Goal: Task Accomplishment & Management: Use online tool/utility

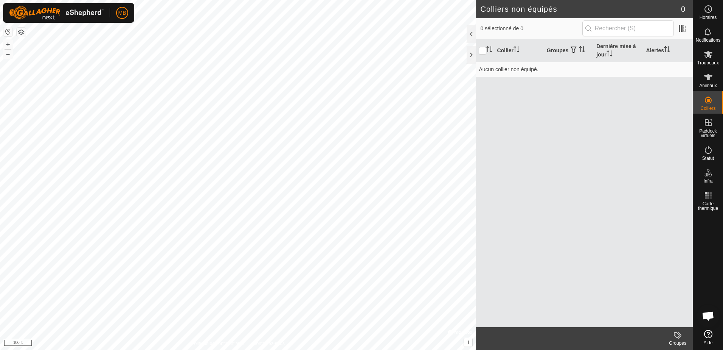
scroll to position [1011, 0]
click at [706, 78] on icon at bounding box center [708, 77] width 9 height 9
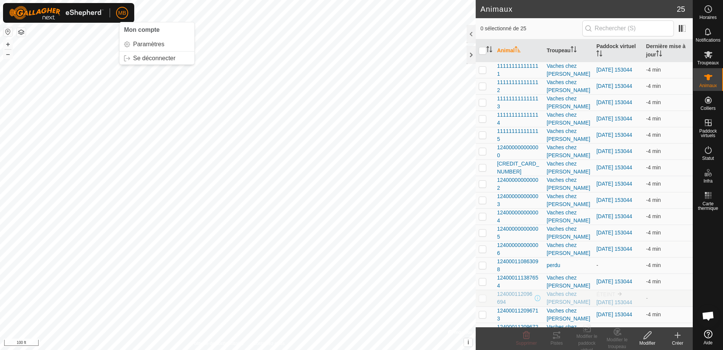
click at [125, 11] on span "MB" at bounding box center [122, 13] width 8 height 8
click at [143, 44] on link "Paramètres" at bounding box center [157, 44] width 75 height 12
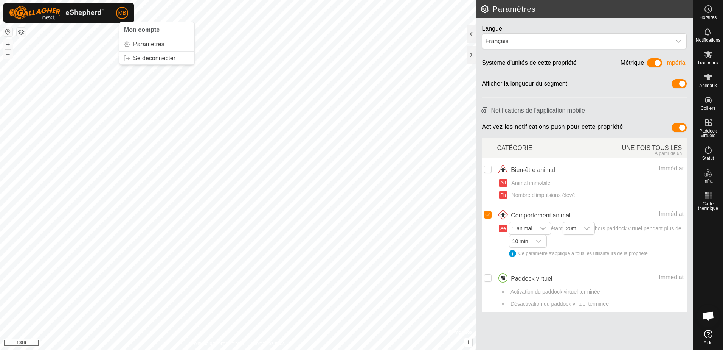
click at [125, 13] on span "MB" at bounding box center [122, 13] width 8 height 8
click at [138, 43] on link "Paramètres" at bounding box center [157, 44] width 75 height 12
click at [708, 76] on icon at bounding box center [709, 77] width 8 height 6
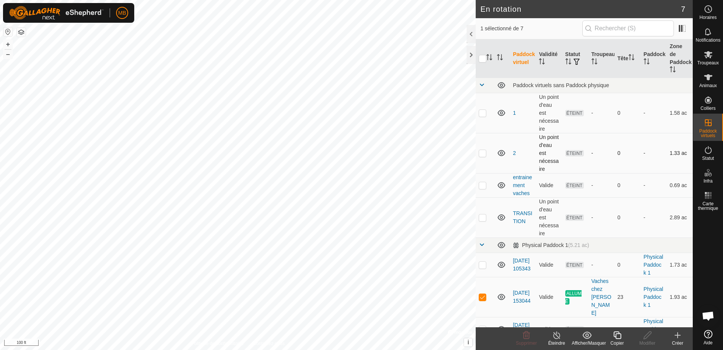
click at [483, 156] on p-checkbox at bounding box center [483, 153] width 8 height 6
click at [481, 156] on p-checkbox at bounding box center [483, 153] width 8 height 6
checkbox input "false"
click at [482, 188] on p-checkbox at bounding box center [483, 185] width 8 height 6
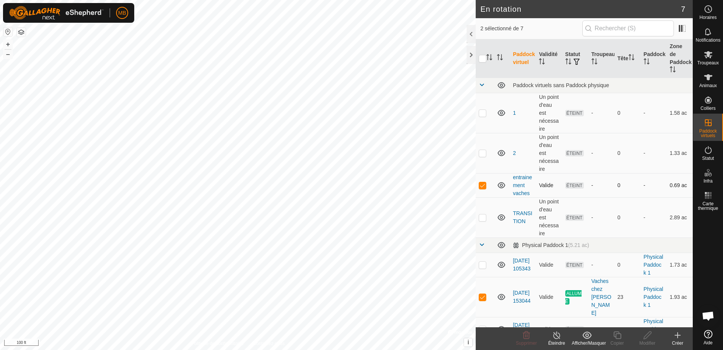
checkbox input "false"
click at [484, 220] on p-checkbox at bounding box center [483, 217] width 8 height 6
checkbox input "false"
drag, startPoint x: 484, startPoint y: 230, endPoint x: 481, endPoint y: 111, distance: 118.5
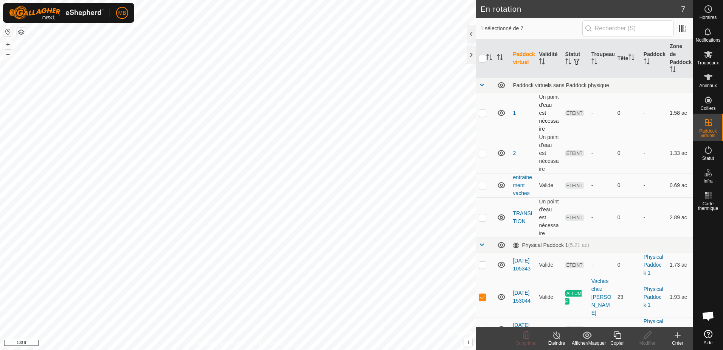
click at [481, 111] on p-checkbox at bounding box center [483, 113] width 8 height 6
checkbox input "true"
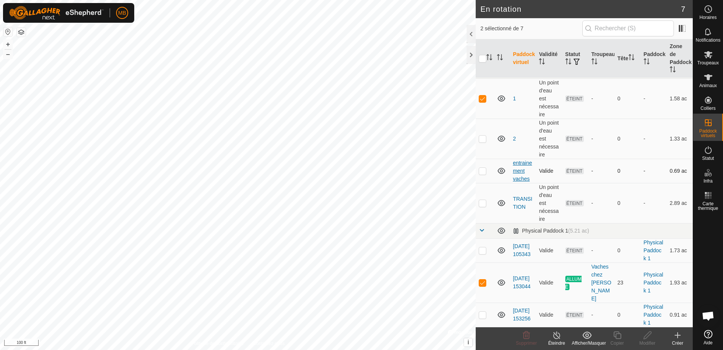
scroll to position [38, 0]
click at [481, 247] on p-checkbox at bounding box center [483, 250] width 8 height 6
click at [482, 247] on p-checkbox at bounding box center [483, 250] width 8 height 6
checkbox input "false"
click at [482, 311] on p-checkbox at bounding box center [483, 314] width 8 height 6
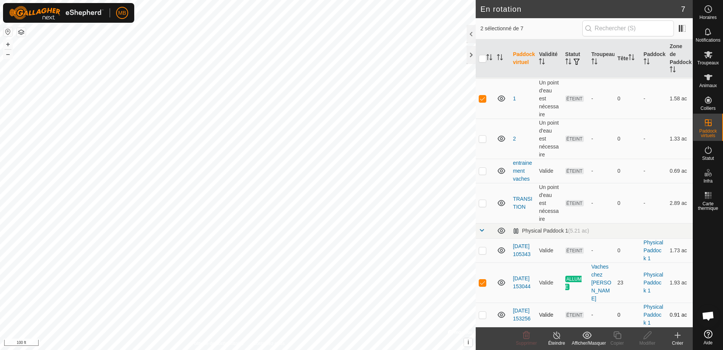
checkbox input "true"
click at [482, 279] on p-checkbox at bounding box center [483, 282] width 8 height 6
click at [484, 279] on p-checkbox at bounding box center [483, 282] width 8 height 6
checkbox input "true"
click at [483, 311] on p-checkbox at bounding box center [483, 314] width 8 height 6
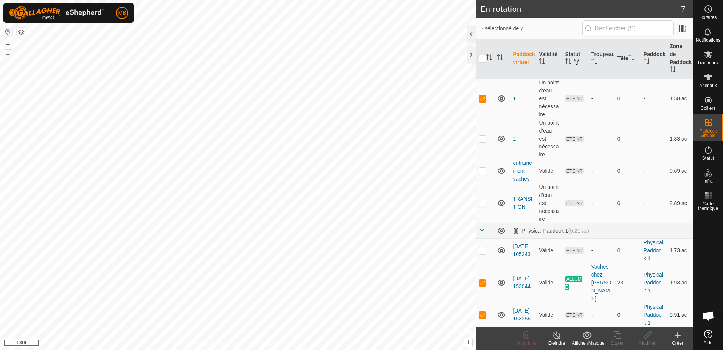
checkbox input "false"
click at [482, 247] on p-checkbox at bounding box center [483, 250] width 8 height 6
click at [481, 241] on td at bounding box center [485, 250] width 18 height 24
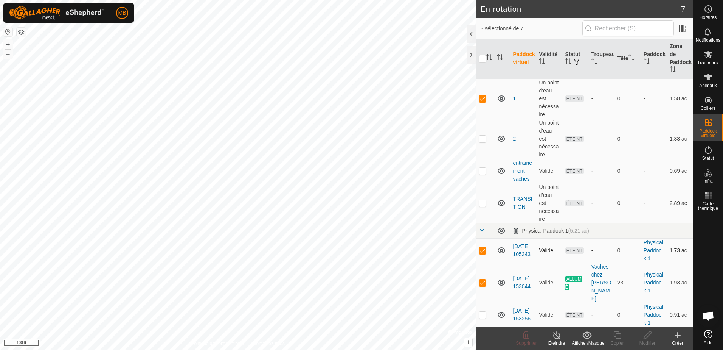
checkbox input "false"
click at [483, 279] on p-checkbox at bounding box center [483, 282] width 8 height 6
click at [482, 279] on p-checkbox at bounding box center [483, 282] width 8 height 6
checkbox input "false"
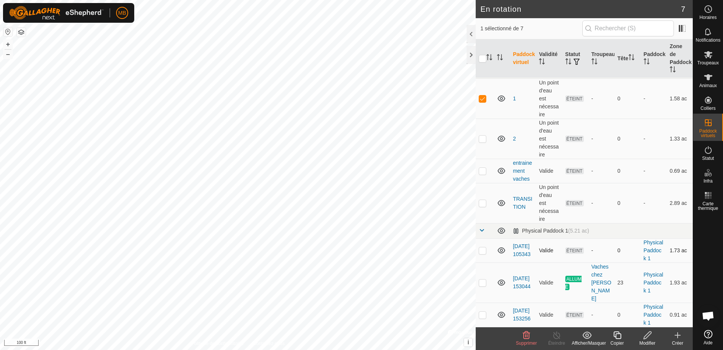
click at [482, 247] on p-checkbox at bounding box center [483, 250] width 8 height 6
checkbox input "true"
click at [483, 281] on p-checkbox at bounding box center [483, 282] width 8 height 6
click at [482, 279] on p-checkbox at bounding box center [483, 282] width 8 height 6
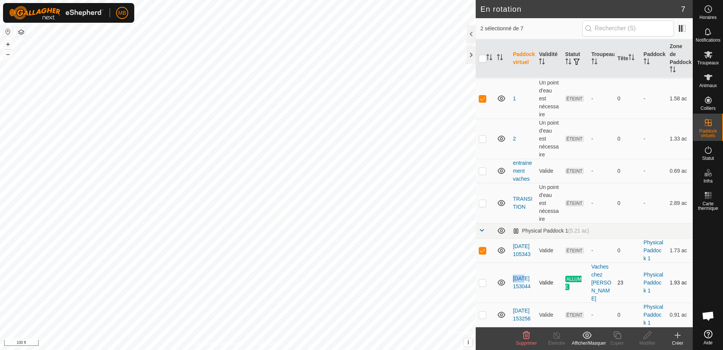
click at [482, 279] on p-checkbox at bounding box center [483, 282] width 8 height 6
drag, startPoint x: 480, startPoint y: 278, endPoint x: 484, endPoint y: 255, distance: 22.6
click at [481, 279] on p-checkbox at bounding box center [483, 282] width 8 height 6
checkbox input "false"
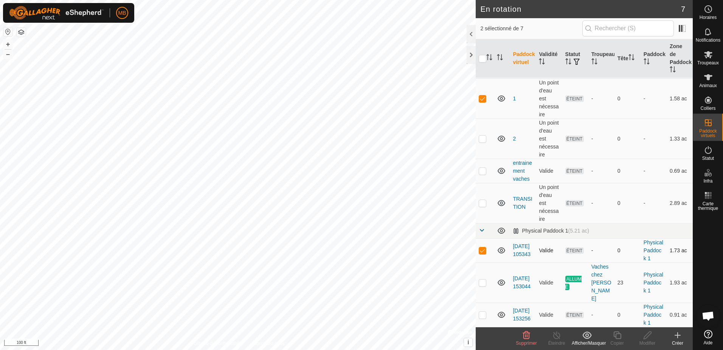
click at [483, 247] on p-checkbox at bounding box center [483, 250] width 8 height 6
checkbox input "false"
click at [484, 279] on p-checkbox at bounding box center [483, 282] width 8 height 6
checkbox input "false"
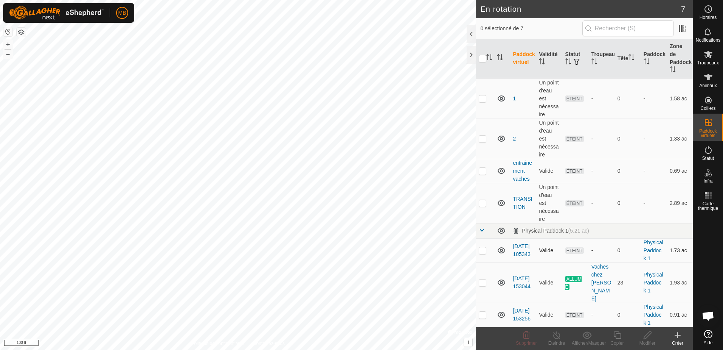
click at [481, 247] on p-checkbox at bounding box center [483, 250] width 8 height 6
click at [487, 246] on td at bounding box center [485, 250] width 18 height 24
checkbox input "false"
click at [676, 335] on icon at bounding box center [677, 335] width 5 height 0
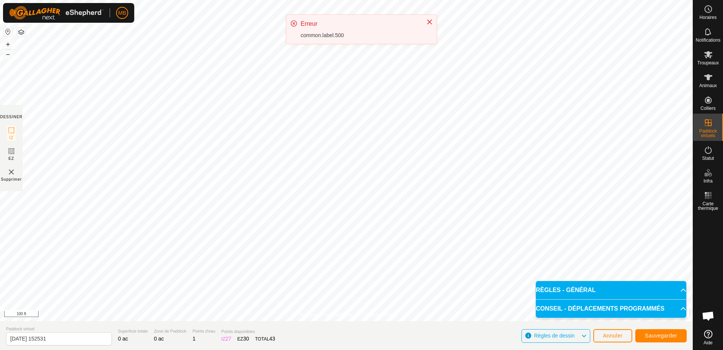
click at [429, 44] on div "Erreur common.label.500" at bounding box center [361, 29] width 151 height 29
click at [431, 15] on icon "Close" at bounding box center [430, 15] width 6 height 6
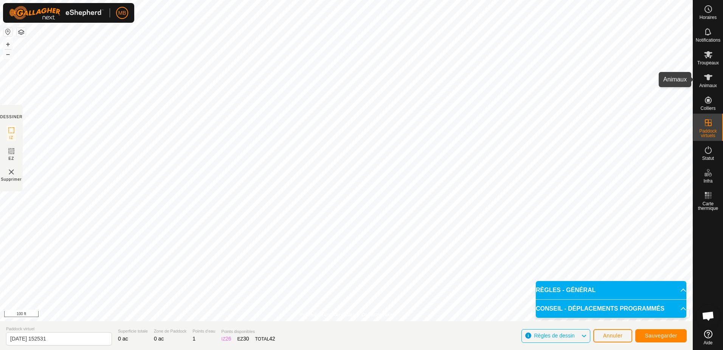
click at [707, 77] on icon at bounding box center [709, 77] width 8 height 6
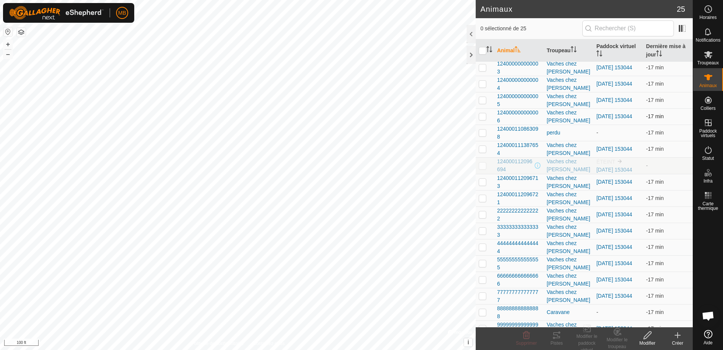
scroll to position [142, 0]
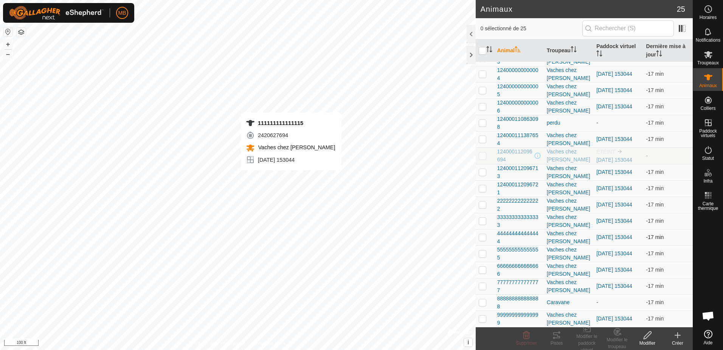
checkbox input "true"
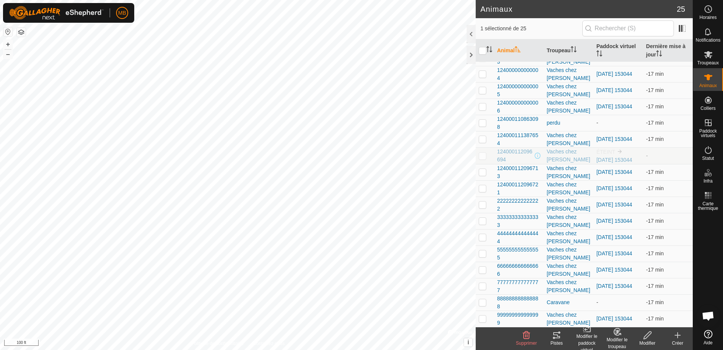
click at [556, 335] on icon at bounding box center [556, 334] width 9 height 9
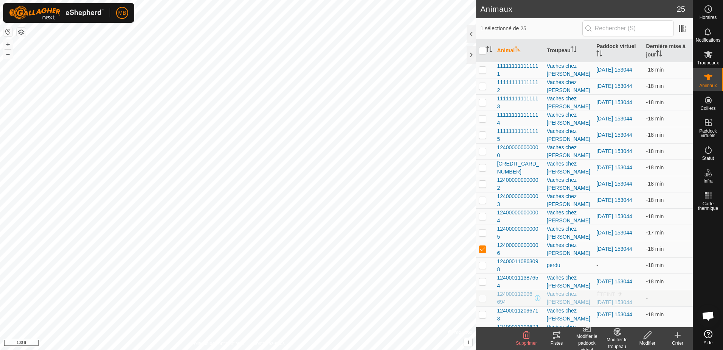
click at [557, 341] on div "Pistes" at bounding box center [557, 342] width 30 height 7
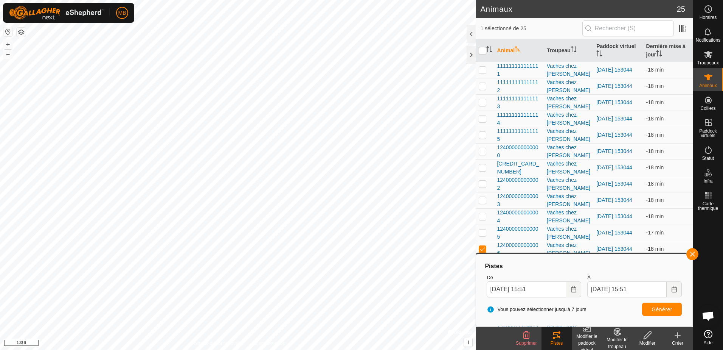
click at [481, 248] on p-checkbox at bounding box center [483, 249] width 8 height 6
checkbox input "false"
click at [485, 232] on p-checkbox at bounding box center [483, 232] width 8 height 6
click at [664, 305] on button "Générer" at bounding box center [662, 308] width 40 height 13
checkbox input "false"
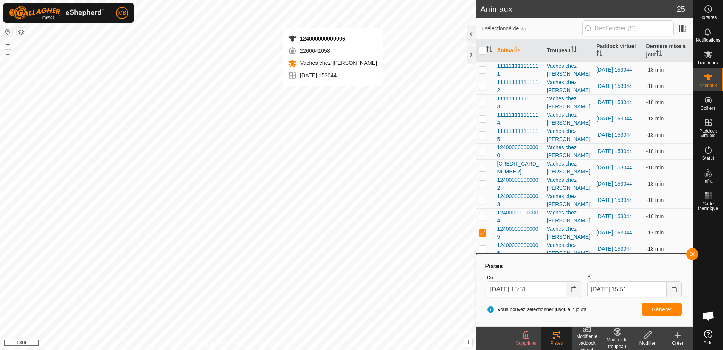
checkbox input "true"
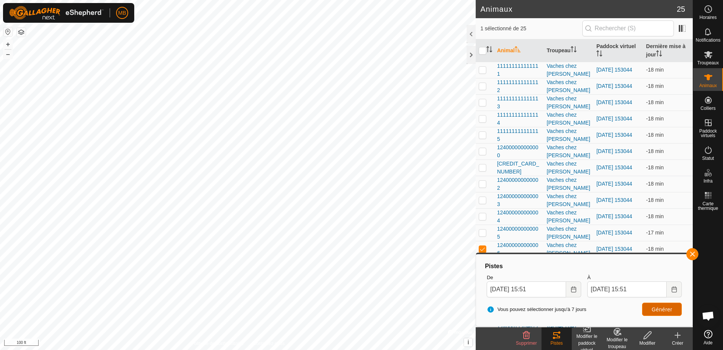
click at [659, 309] on span "Générer" at bounding box center [662, 309] width 21 height 6
checkbox input "true"
checkbox input "false"
click at [663, 310] on span "Générer" at bounding box center [662, 309] width 21 height 6
click at [481, 215] on p-checkbox at bounding box center [483, 216] width 8 height 6
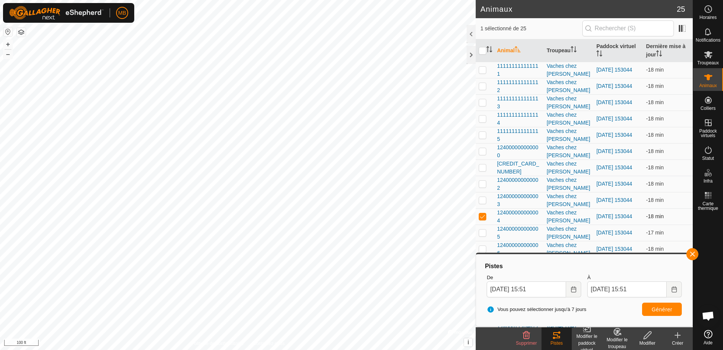
checkbox input "false"
click at [482, 184] on p-checkbox at bounding box center [483, 183] width 8 height 6
checkbox input "false"
click at [662, 310] on span "Générer" at bounding box center [662, 309] width 21 height 6
checkbox input "false"
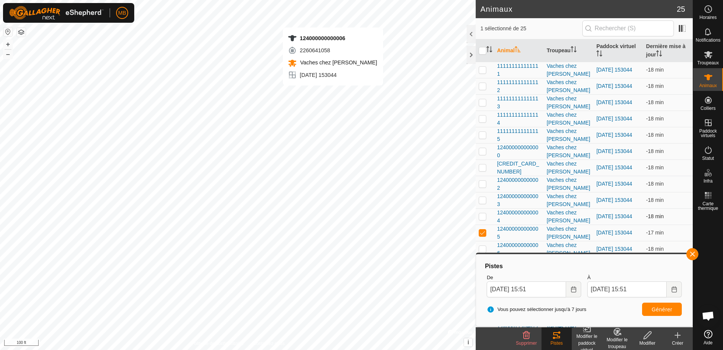
checkbox input "true"
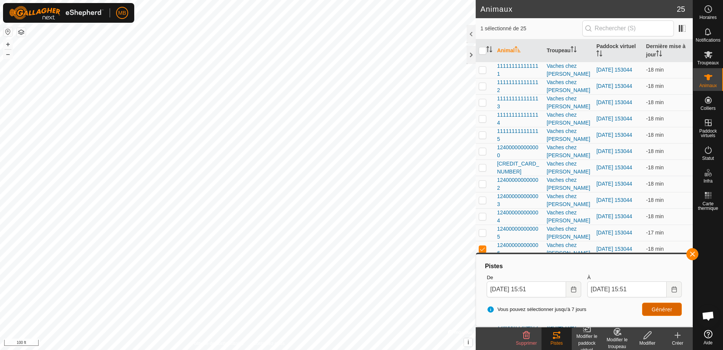
click at [665, 307] on span "Générer" at bounding box center [662, 309] width 21 height 6
checkbox input "true"
checkbox input "false"
click at [666, 310] on span "Générer" at bounding box center [662, 309] width 21 height 6
checkbox input "true"
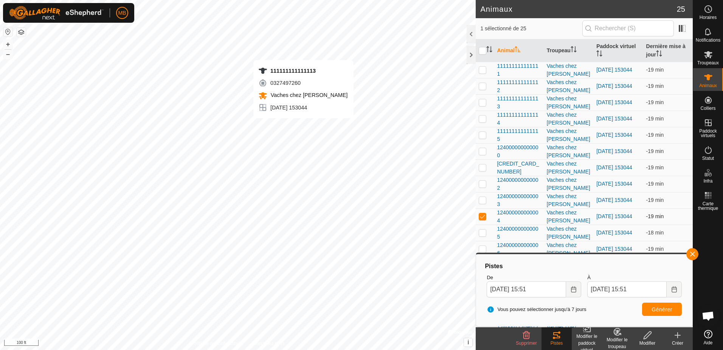
checkbox input "false"
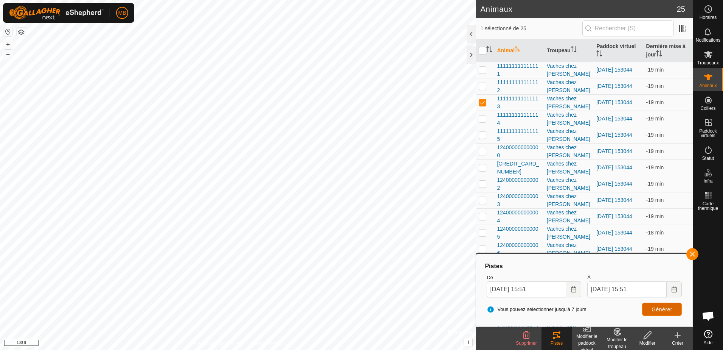
click at [663, 310] on span "Générer" at bounding box center [662, 309] width 21 height 6
click at [506, 99] on span "111111111111113" at bounding box center [519, 103] width 44 height 16
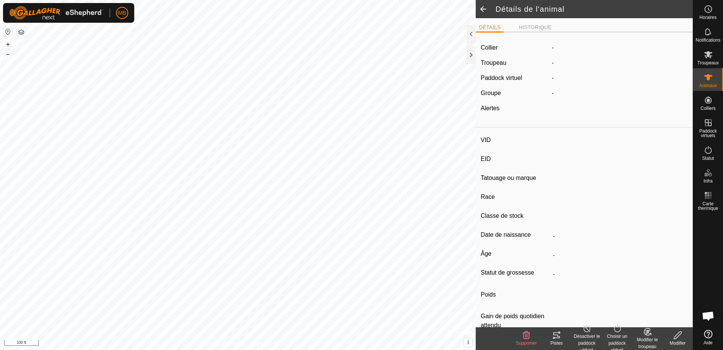
type input "-"
type input "111111111111113"
type input "Taure mara"
type input "LH"
type input "-"
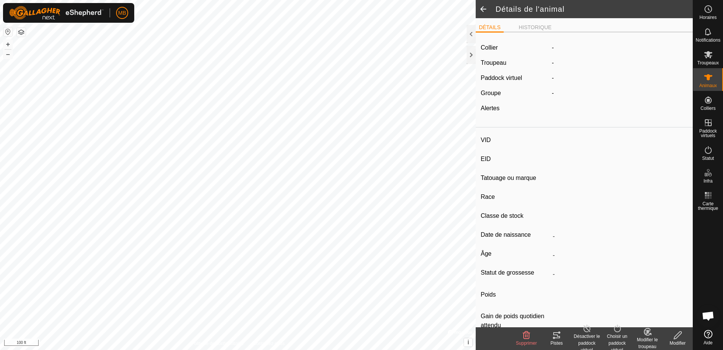
type input "12/2023"
type input "1 year 10 months"
type input "Enceinte"
type input "0 kg"
type input "-"
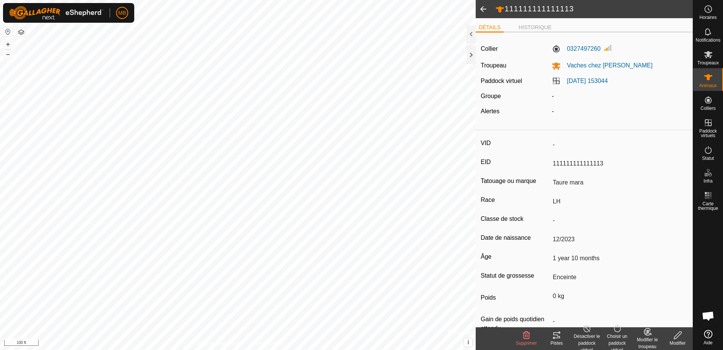
click at [482, 6] on span at bounding box center [483, 9] width 15 height 18
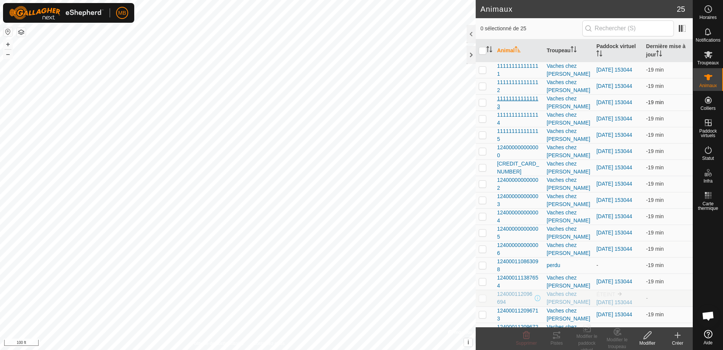
click at [509, 101] on span "111111111111113" at bounding box center [519, 103] width 44 height 16
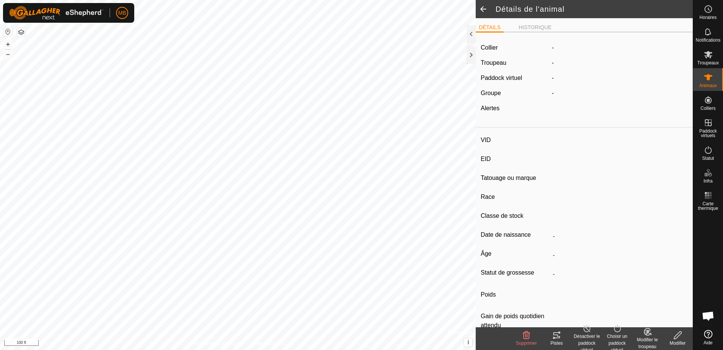
type input "-"
type input "111111111111113"
type input "Taure mara"
type input "LH"
type input "-"
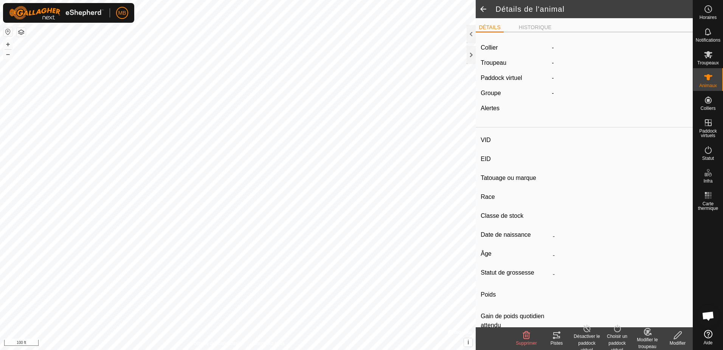
type input "12/2023"
type input "1 year 10 months"
type input "Enceinte"
type input "0 kg"
type input "-"
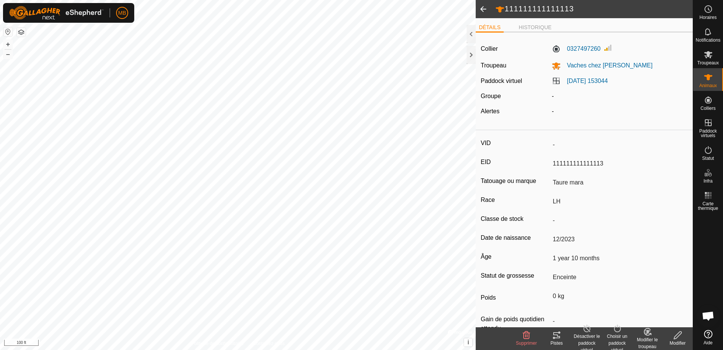
click at [556, 340] on div "Pistes" at bounding box center [557, 342] width 30 height 7
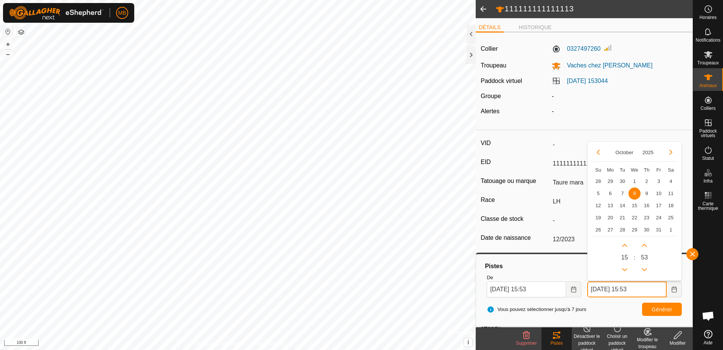
click at [657, 286] on input "[DATE] 15:53" at bounding box center [627, 289] width 79 height 16
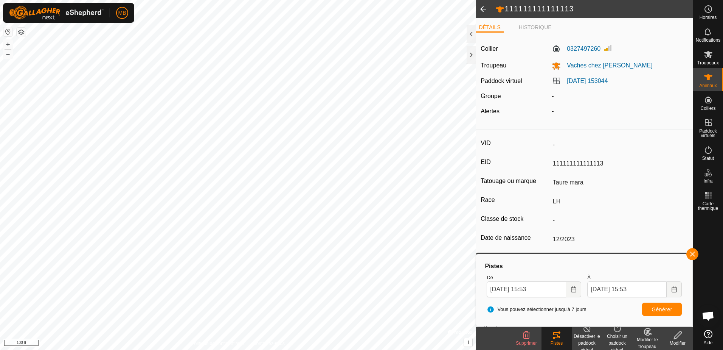
click at [482, 10] on span at bounding box center [483, 9] width 15 height 18
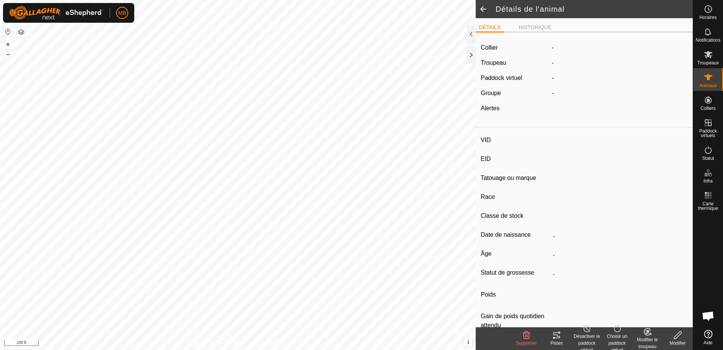
type input "-"
type input "111111111111113"
type input "Taure mara"
type input "LH"
type input "-"
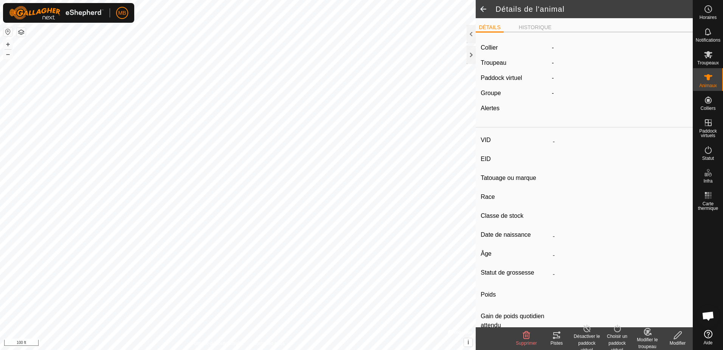
type input "12/2023"
type input "1 year 10 months"
type input "Enceinte"
type input "0 kg"
type input "-"
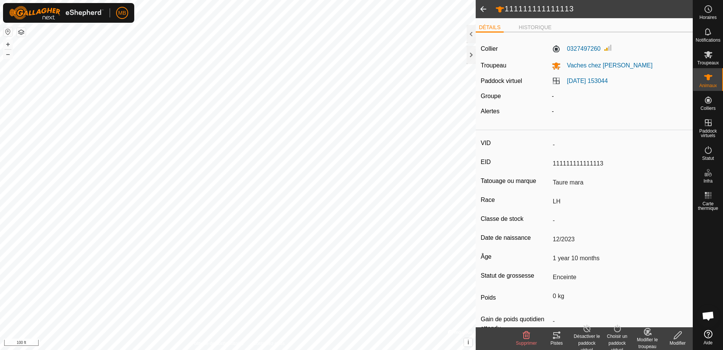
click at [556, 339] on icon at bounding box center [556, 334] width 9 height 9
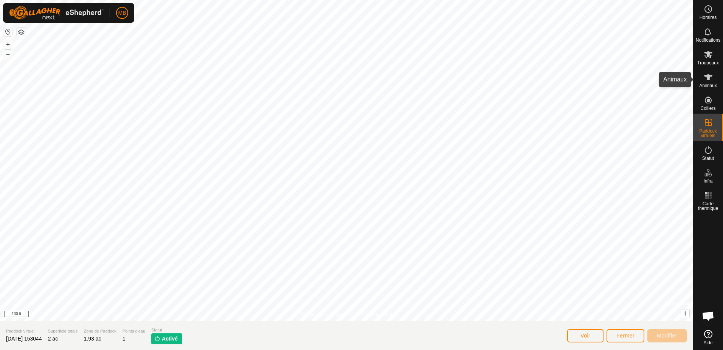
click at [719, 80] on div "Animaux" at bounding box center [709, 79] width 30 height 23
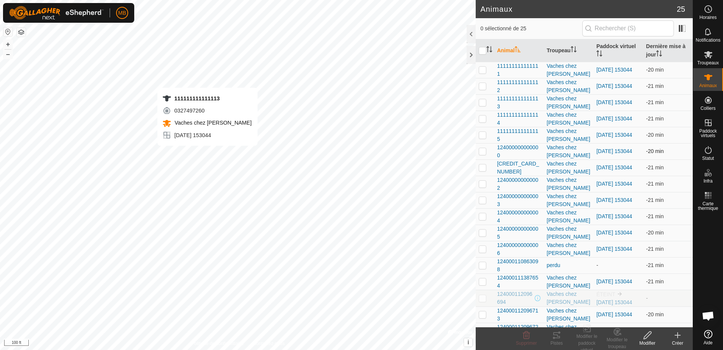
checkbox input "true"
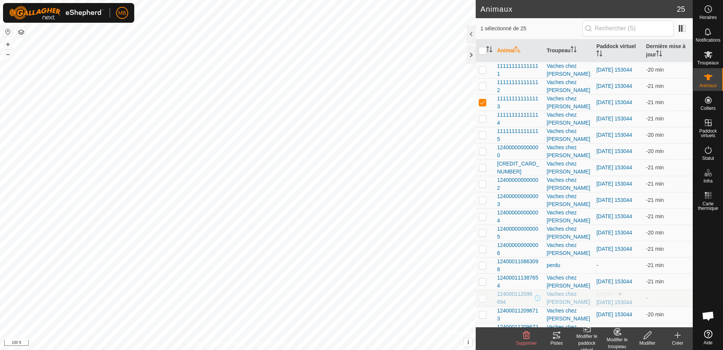
click at [558, 336] on icon at bounding box center [557, 335] width 7 height 6
